Goal: Check status: Check status

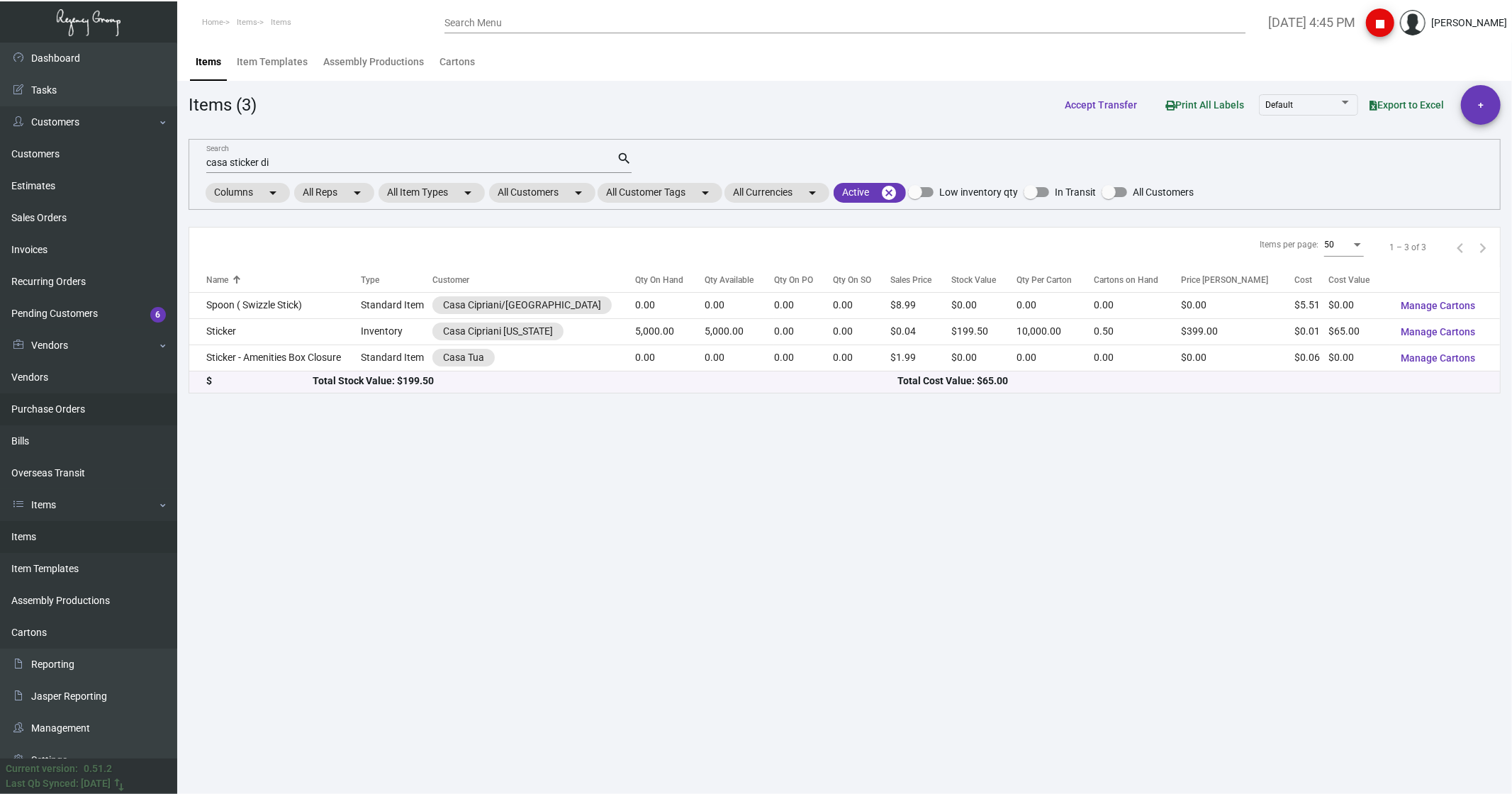
click at [62, 411] on link "Purchase Orders" at bounding box center [89, 409] width 178 height 32
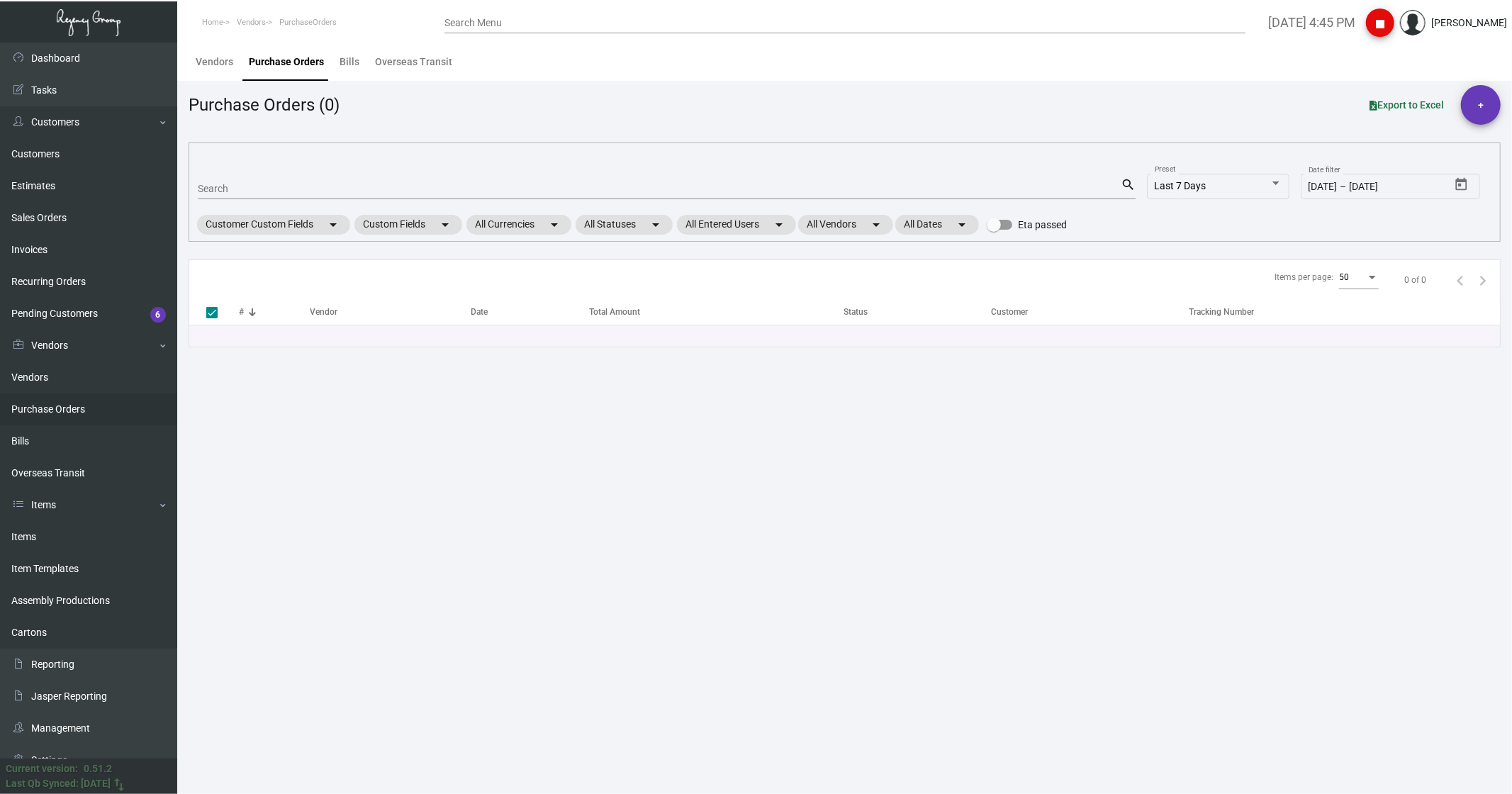
click at [221, 201] on mat-form-field "Search search" at bounding box center [666, 188] width 938 height 44
click at [1167, 185] on span "Last 7 Days" at bounding box center [1180, 185] width 52 height 12
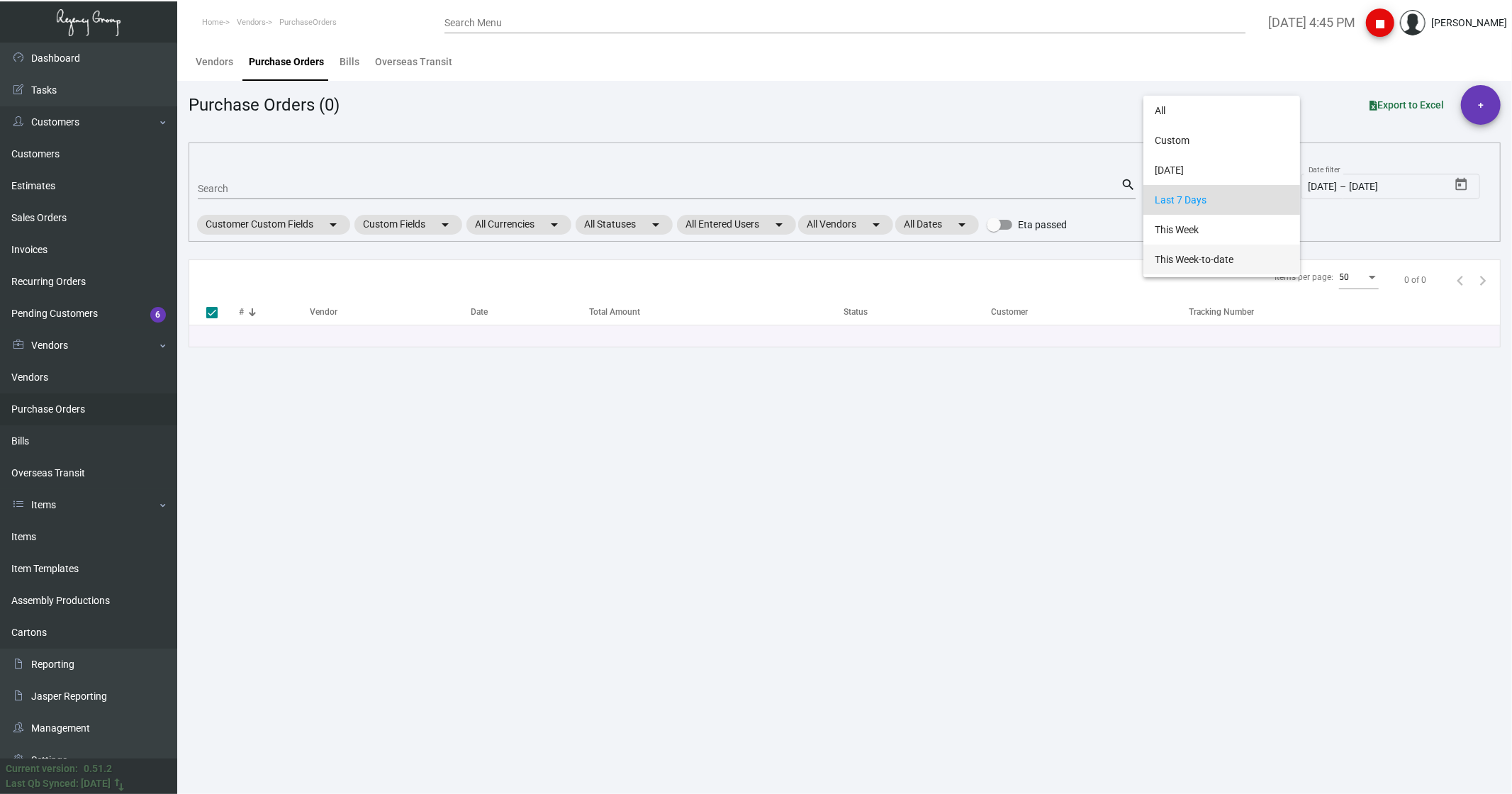
scroll to position [13, 0]
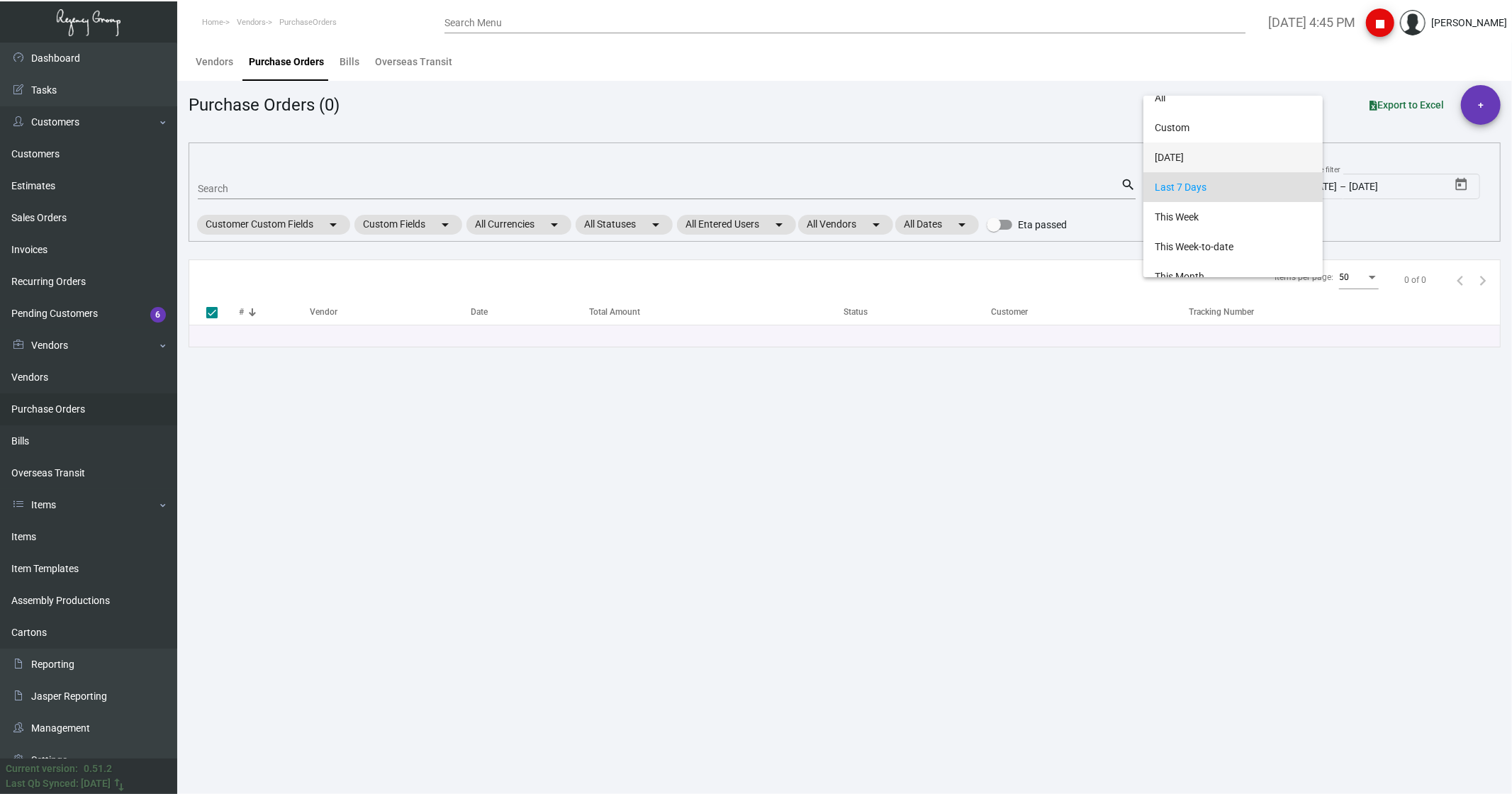
click at [1156, 152] on span "[DATE]" at bounding box center [1233, 157] width 157 height 30
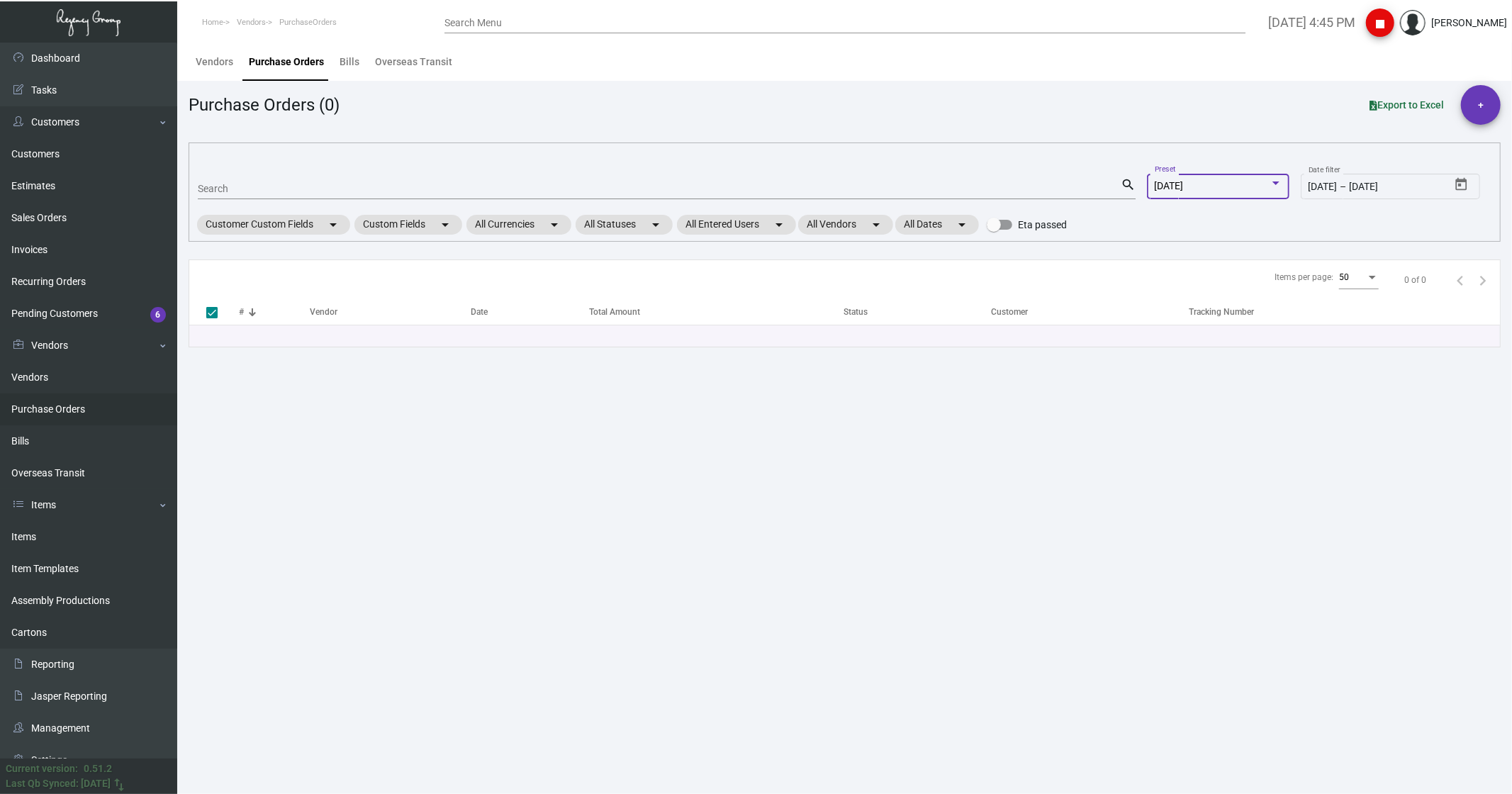
type input "[DATE]"
click at [1174, 180] on span "[DATE]" at bounding box center [1169, 185] width 29 height 12
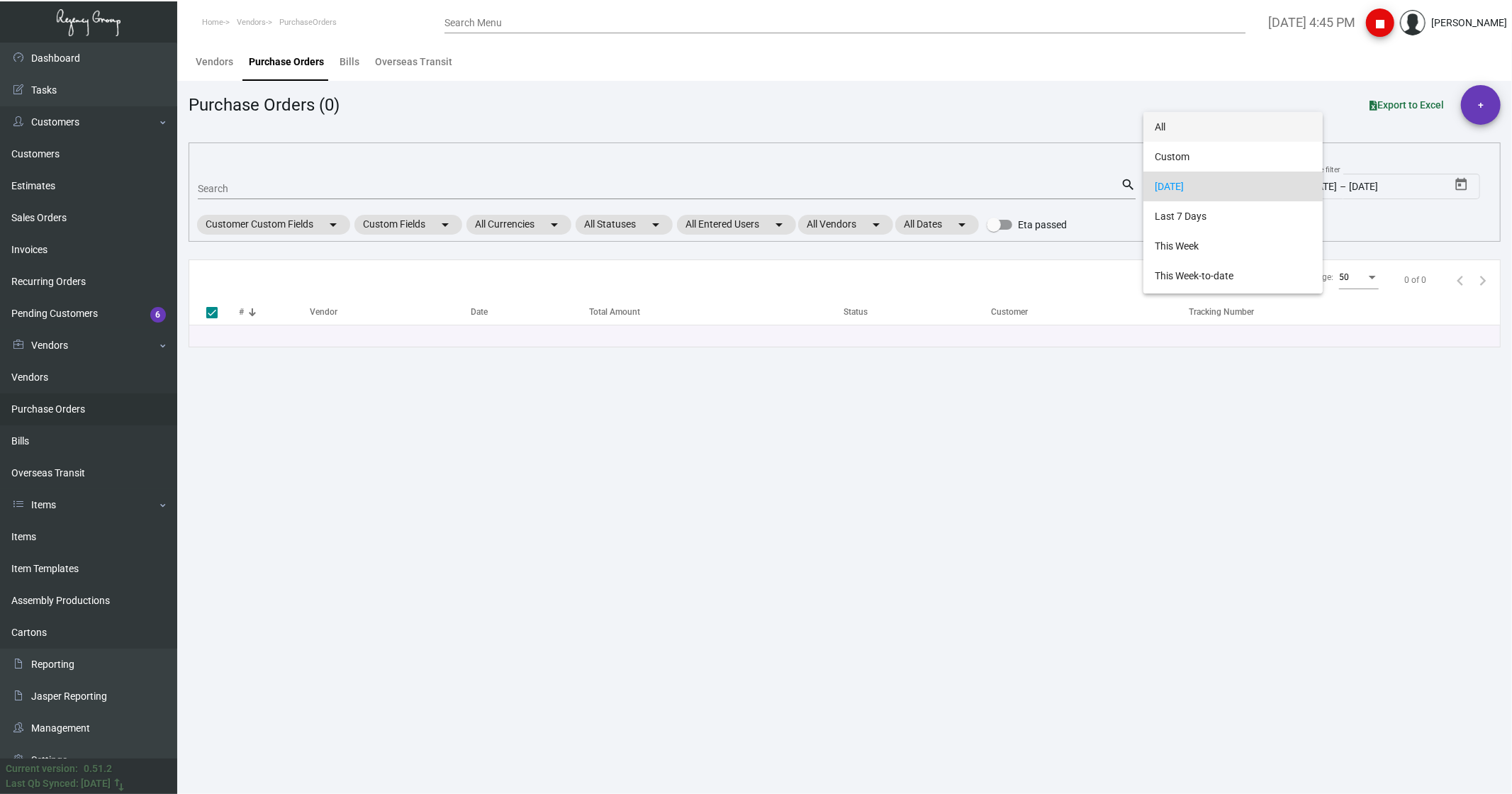
click at [1187, 127] on span "All" at bounding box center [1233, 127] width 157 height 30
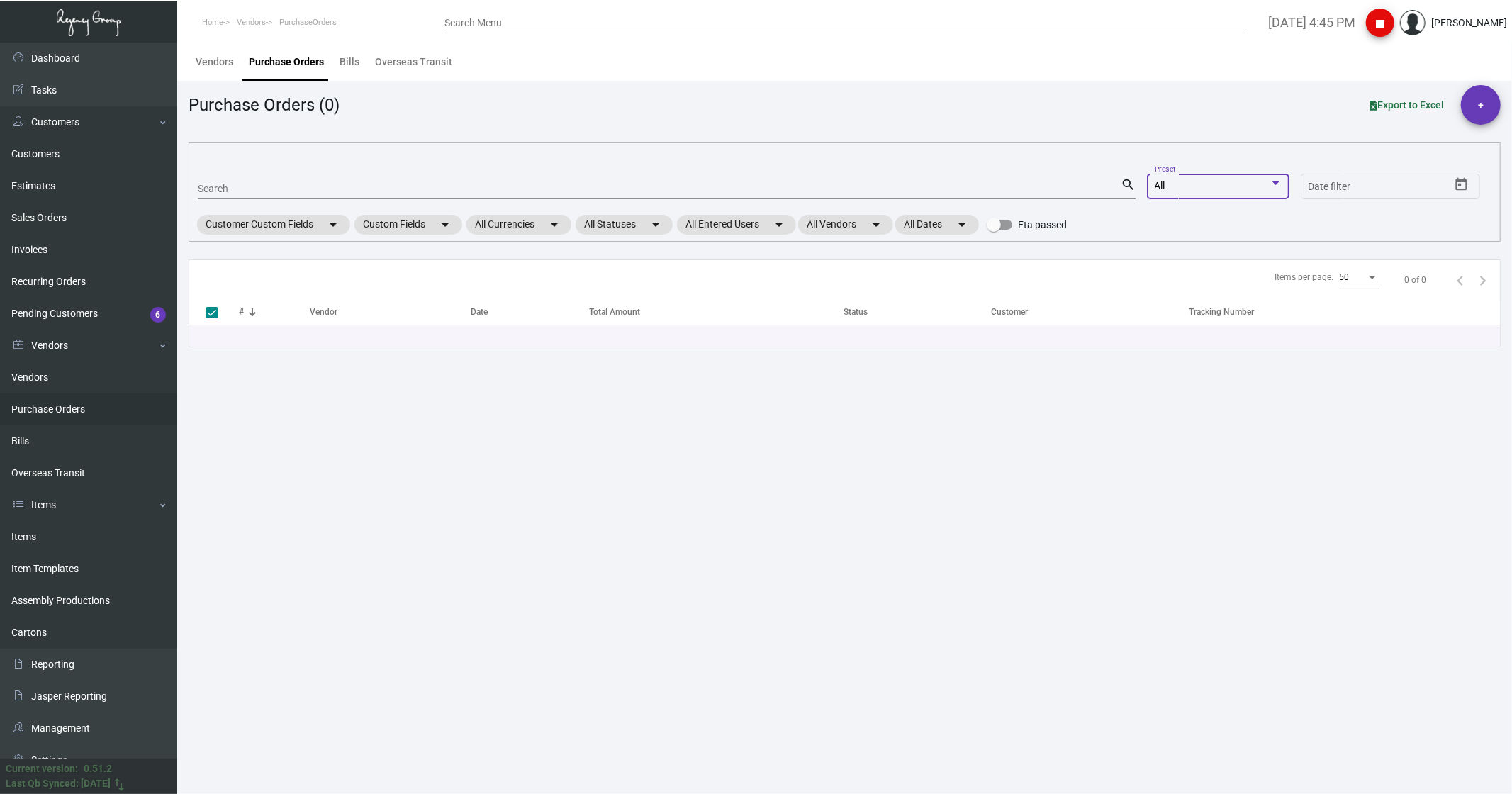
checkbox input "false"
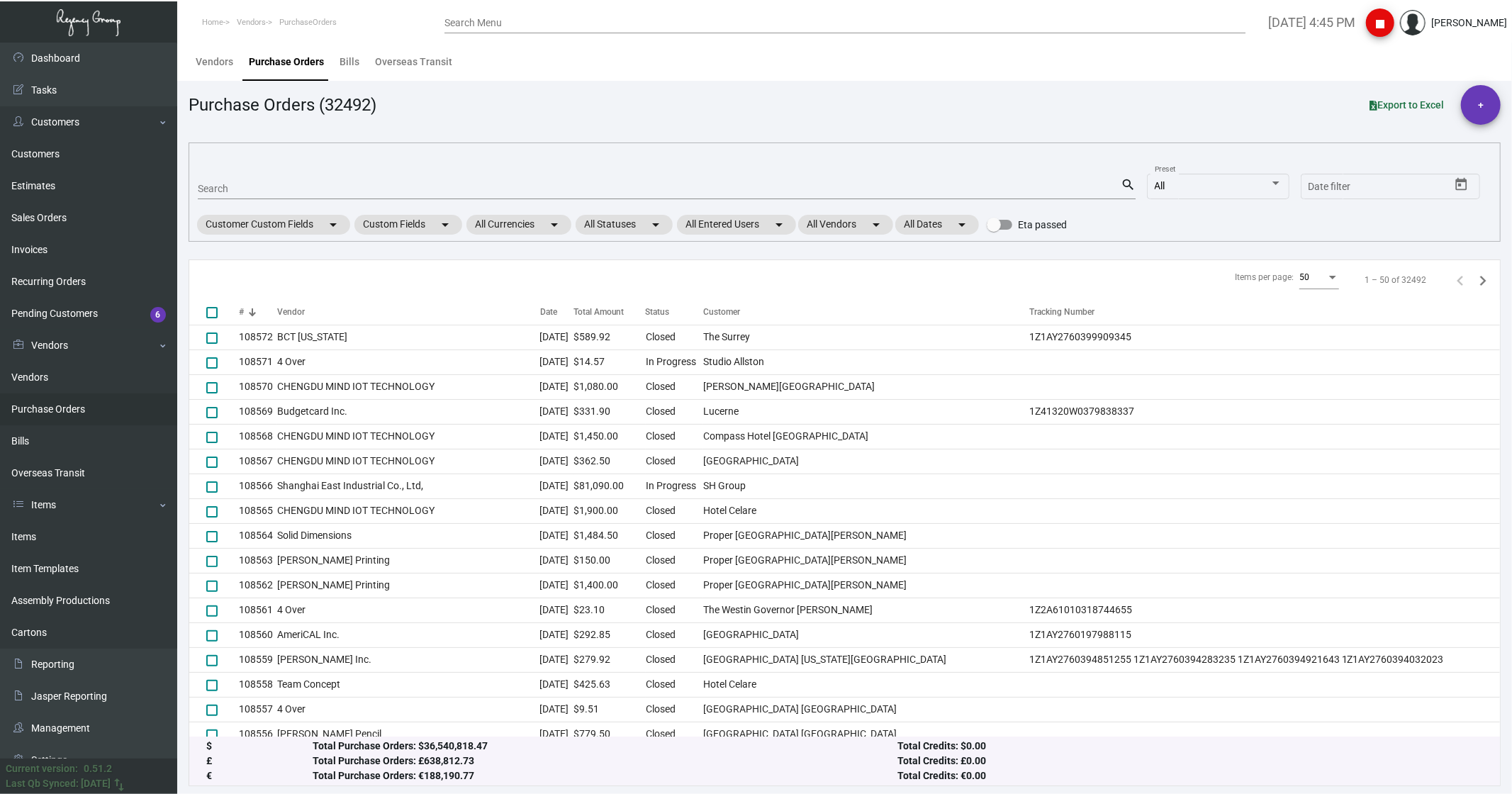
click at [221, 177] on div "Search" at bounding box center [659, 188] width 923 height 22
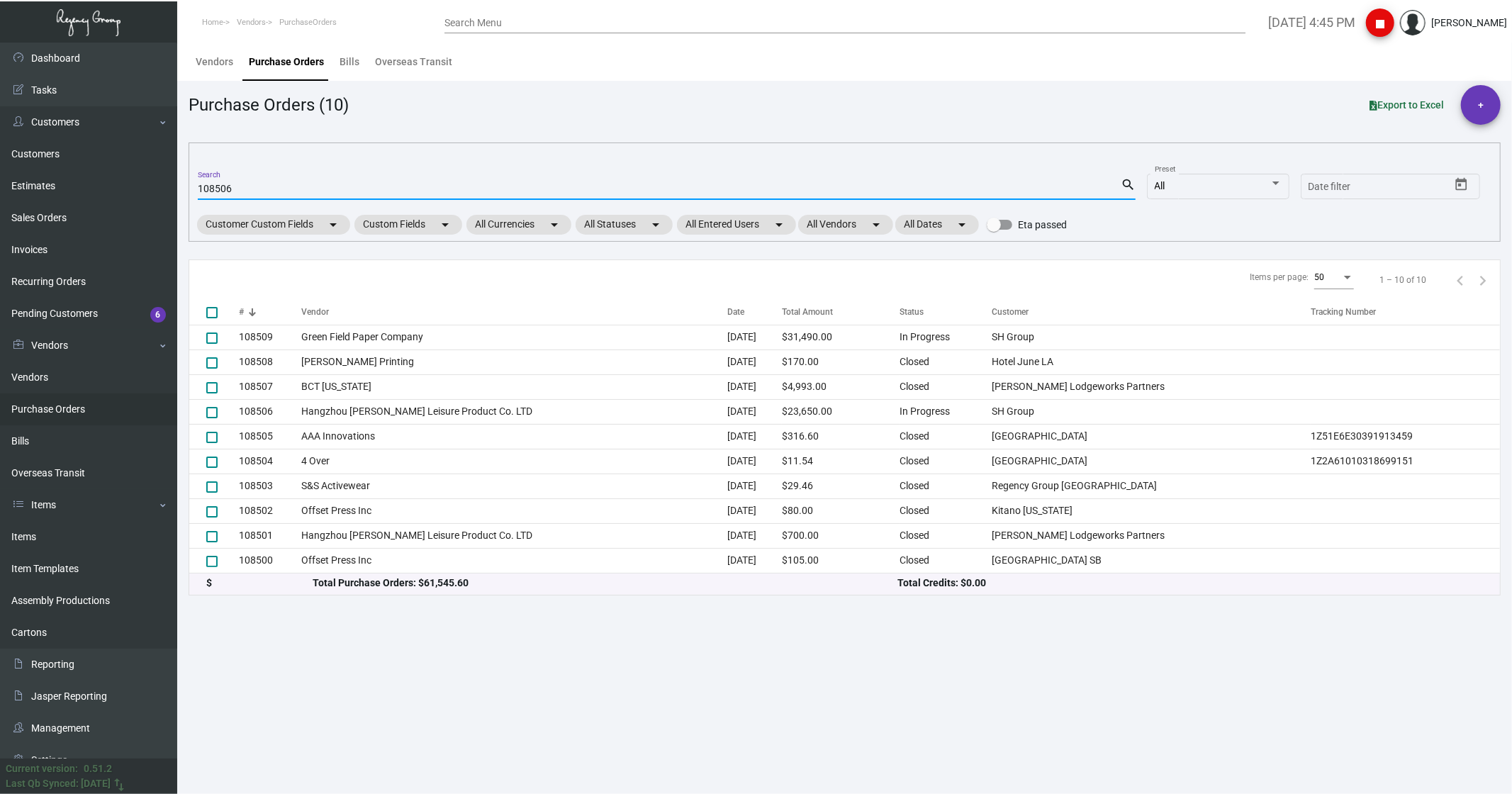
type input "108506"
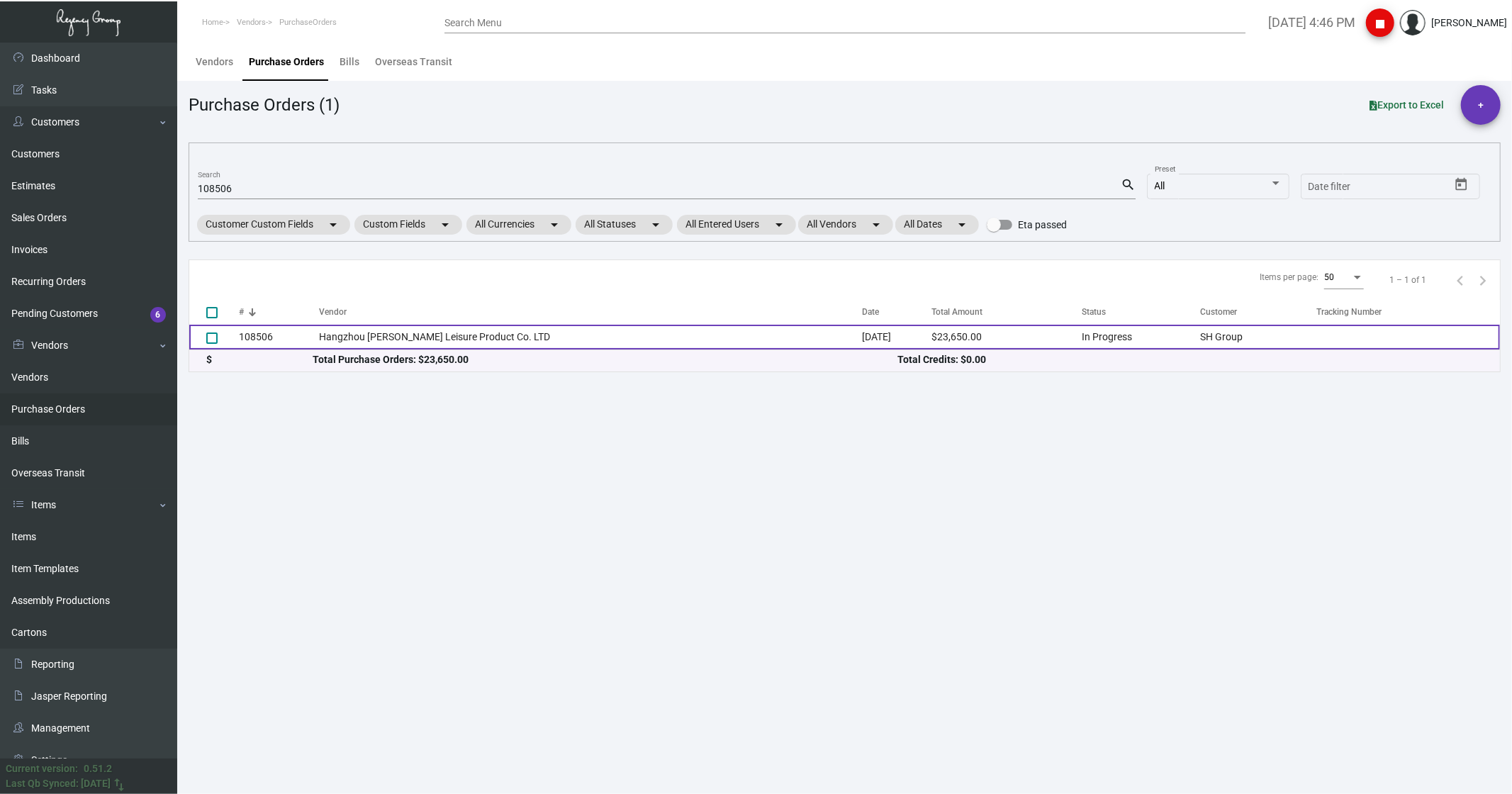
click at [423, 335] on td "Hangzhou [PERSON_NAME] Leisure Product Co. LTD" at bounding box center [590, 337] width 543 height 25
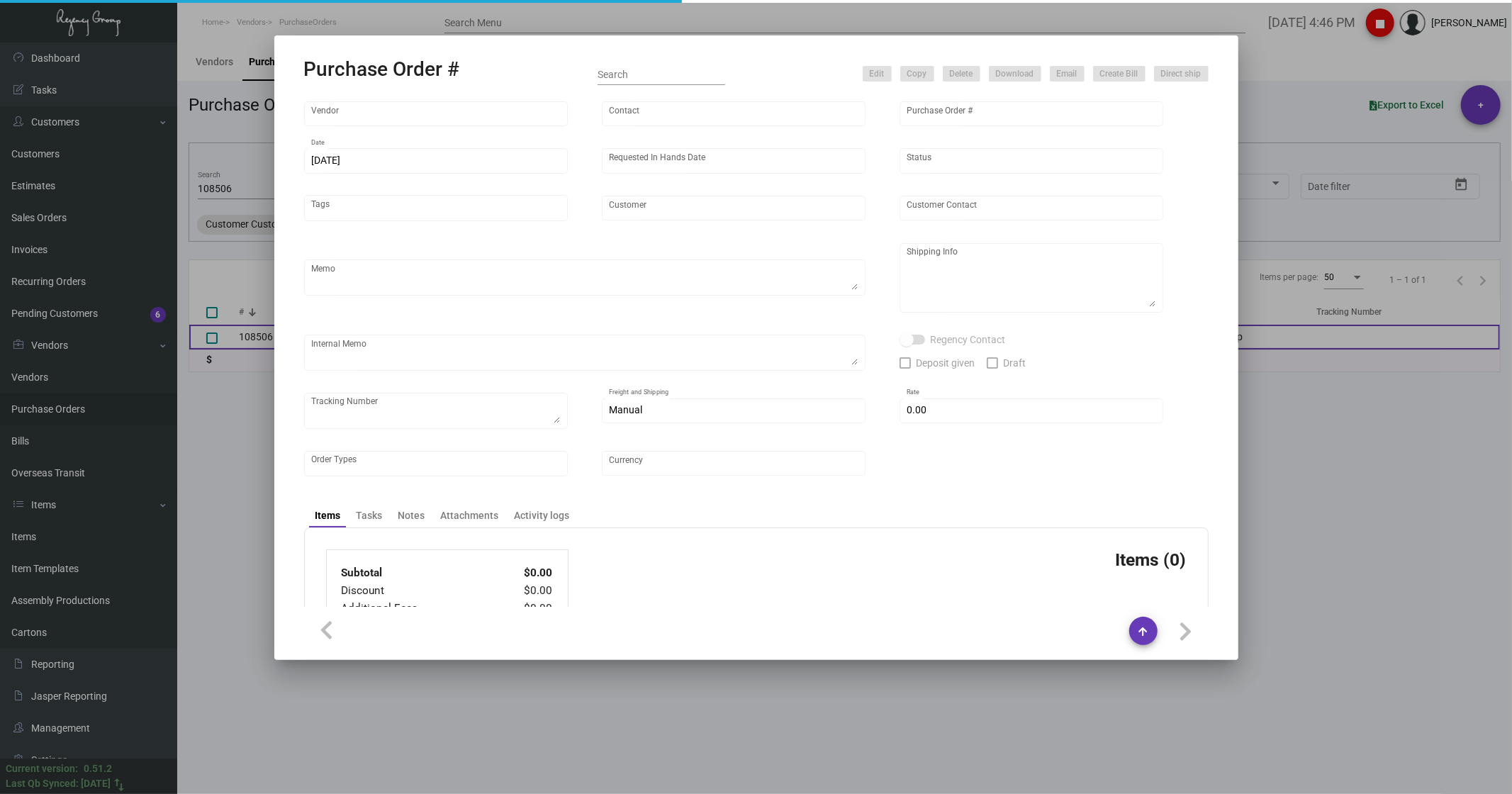
type input "Hangzhou [PERSON_NAME] Leisure Product Co. LTD"
type input "[PERSON_NAME]"
type input "108506"
type input "[DATE]"
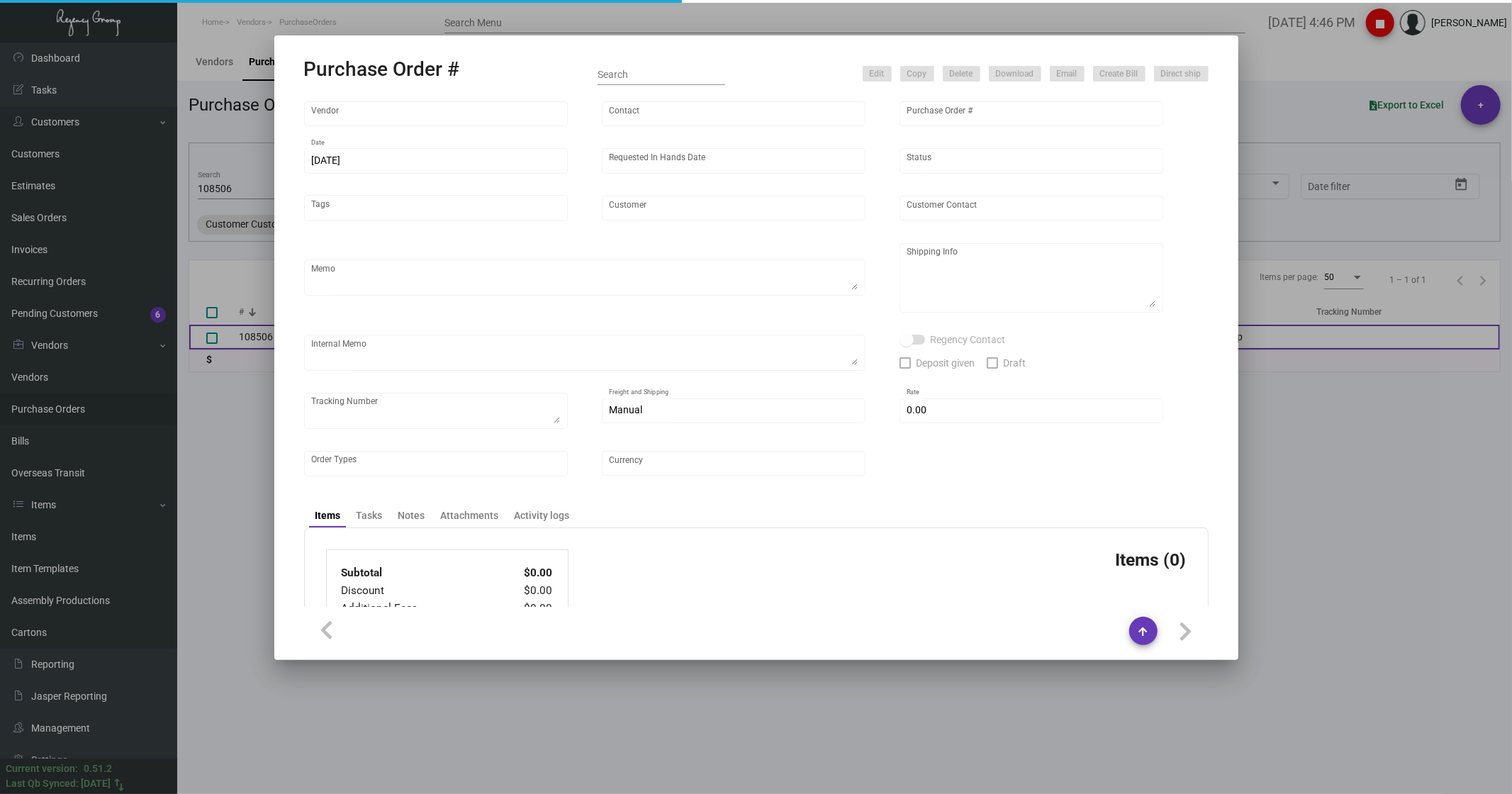
type input "SH Group"
type textarea "comb and 10K laundry bag ship out before CNY. 2600pcs laundry bag and 500pcs co…"
type textarea "Regency Group NJ - [PERSON_NAME] [STREET_ADDRESS]"
checkbox input "true"
type input "$ 0.00"
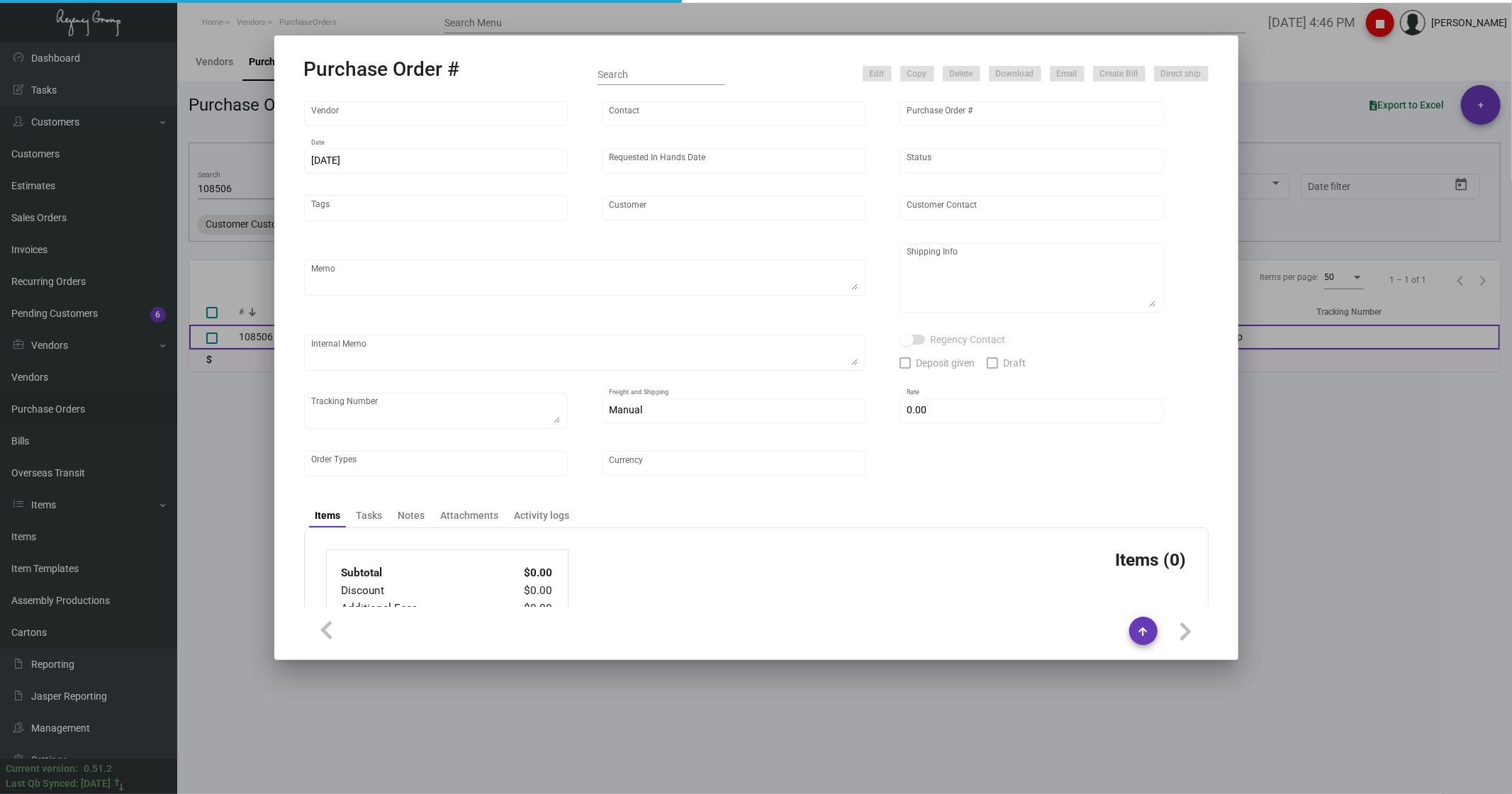
type input "United States Dollar $"
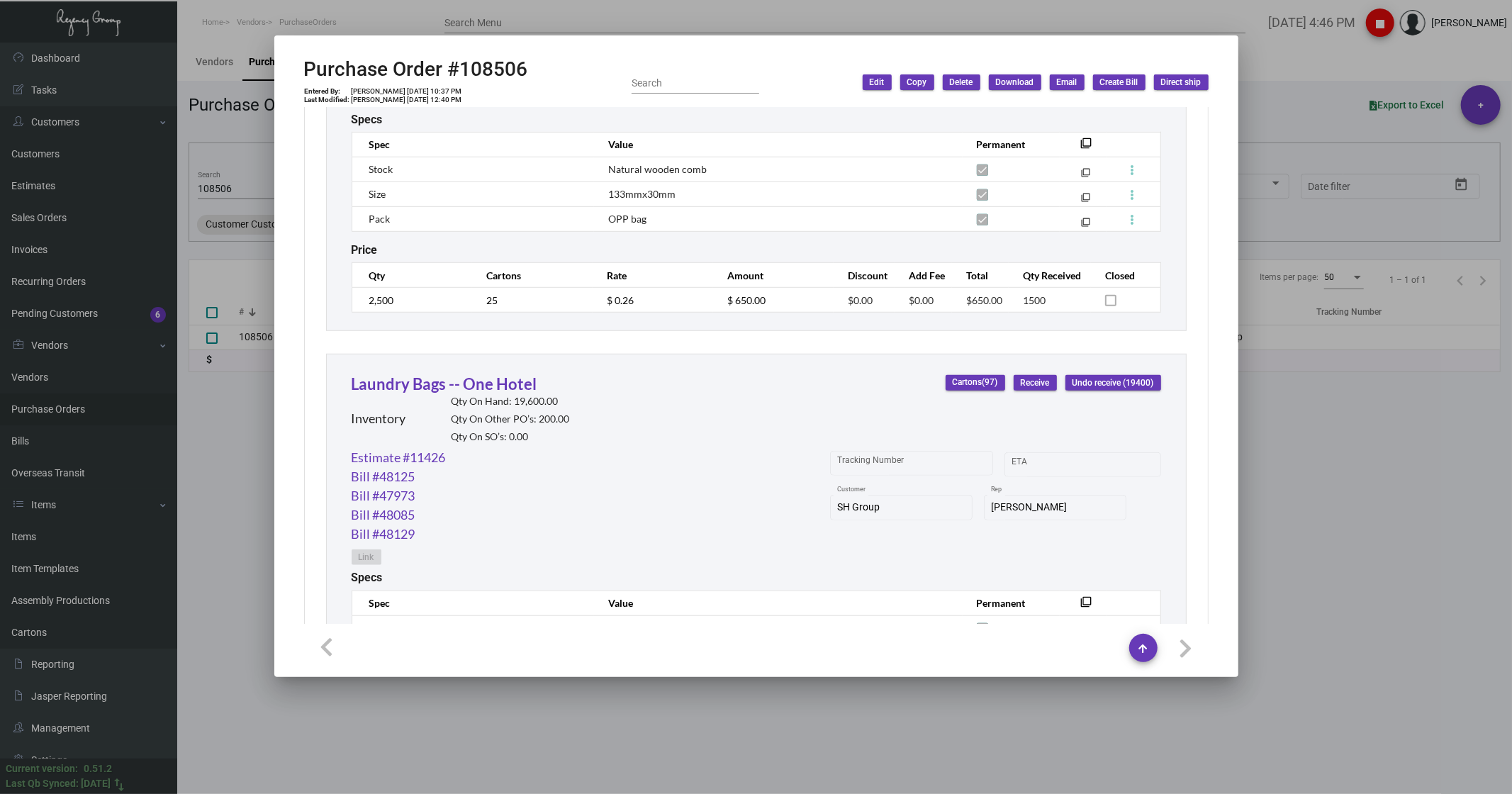
scroll to position [1174, 0]
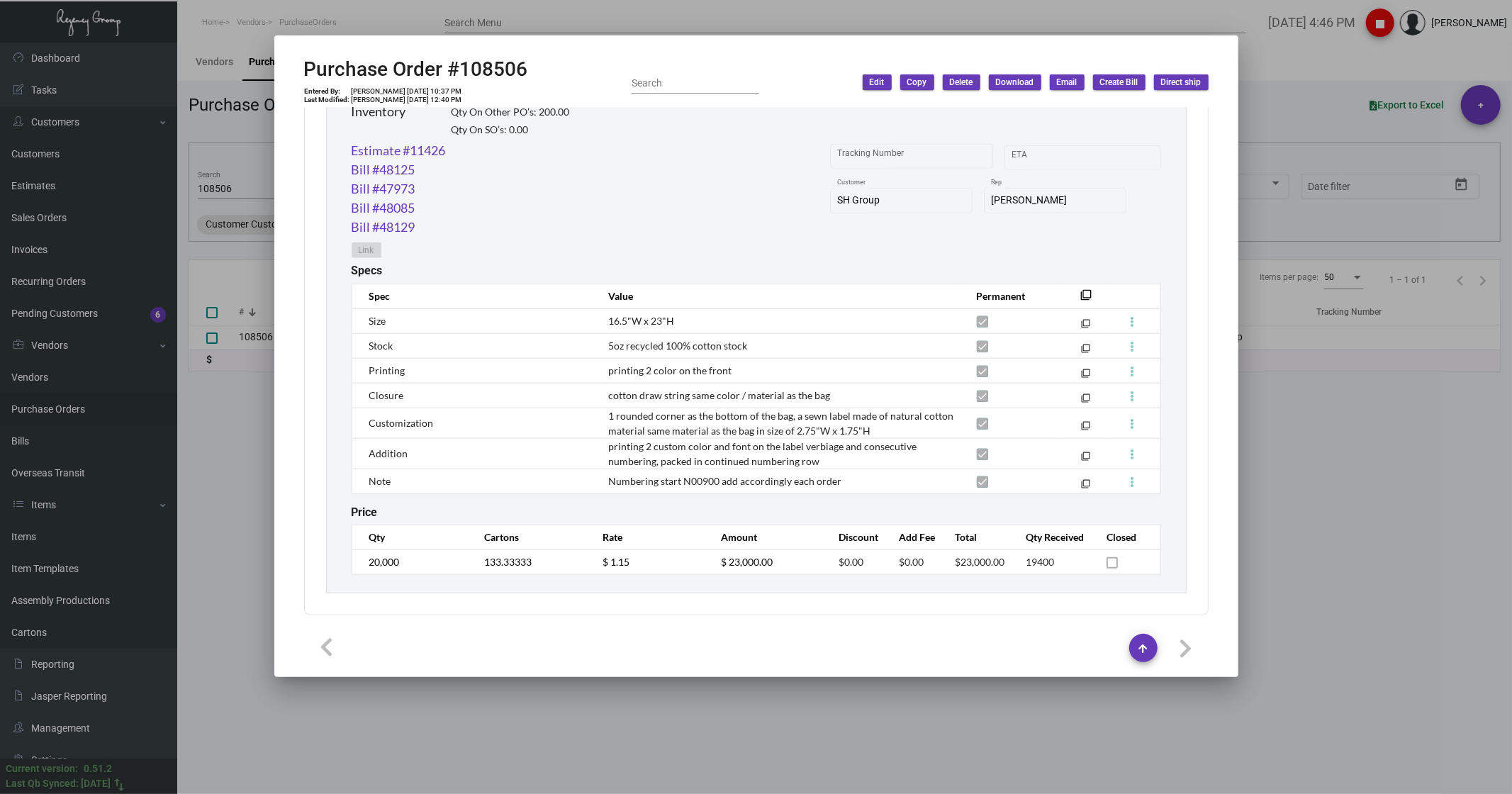
click at [238, 440] on div at bounding box center [756, 397] width 1512 height 794
